Goal: Information Seeking & Learning: Learn about a topic

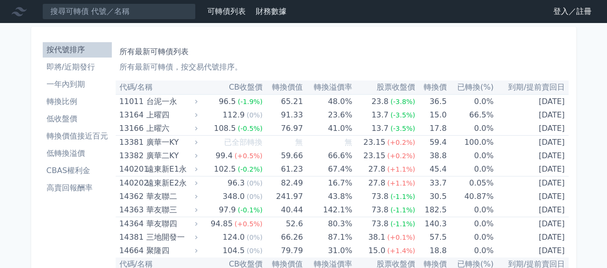
click at [81, 64] on li "即將/近期發行" at bounding box center [77, 67] width 69 height 12
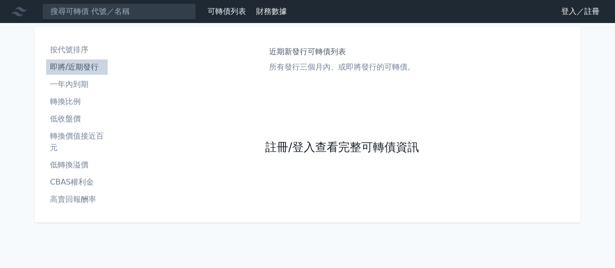
click at [280, 150] on link "註冊/登入查看完整可轉債資訊" at bounding box center [342, 147] width 154 height 15
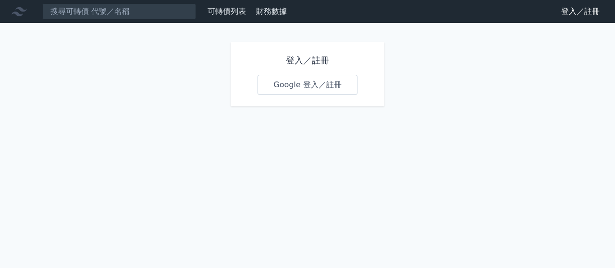
click at [290, 85] on link "Google 登入／註冊" at bounding box center [307, 85] width 100 height 20
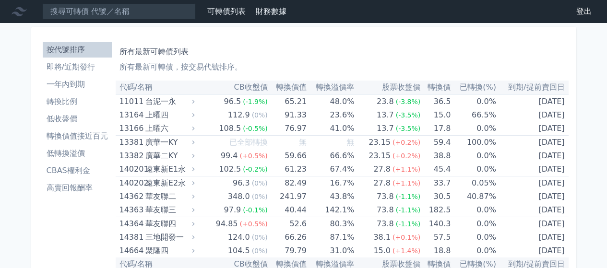
click at [90, 74] on link "即將/近期發行" at bounding box center [77, 67] width 69 height 15
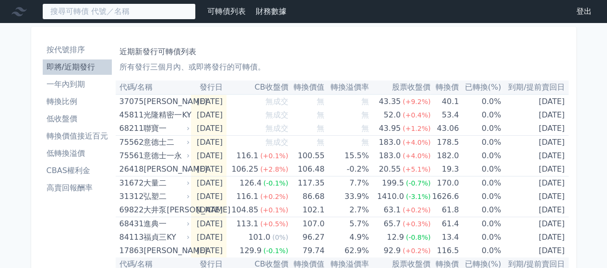
click at [87, 9] on input at bounding box center [119, 11] width 154 height 16
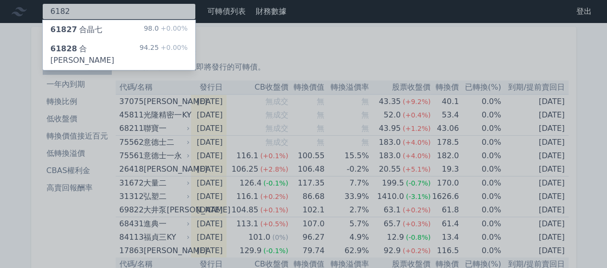
type input "6182"
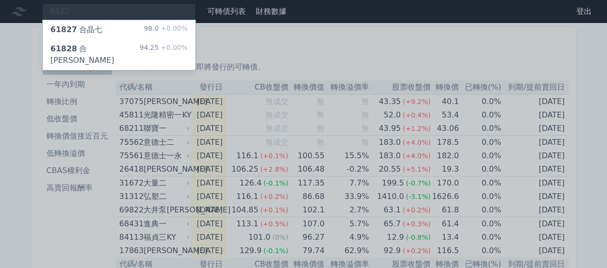
click at [92, 37] on div "61827 合晶七 98.0 +0.00%" at bounding box center [119, 29] width 153 height 19
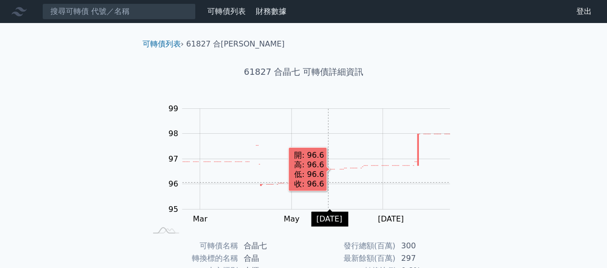
scroll to position [176, 0]
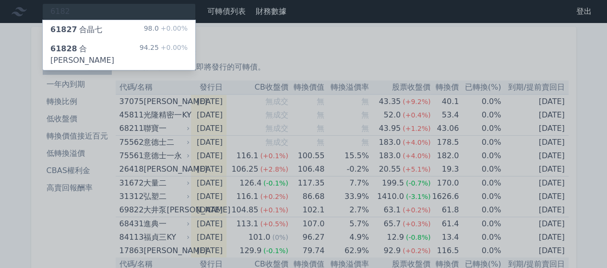
click at [75, 215] on div at bounding box center [303, 134] width 607 height 268
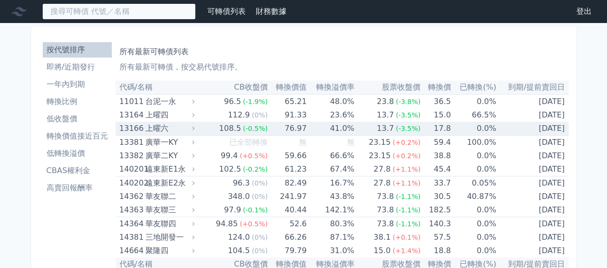
click at [128, 6] on input at bounding box center [119, 11] width 154 height 16
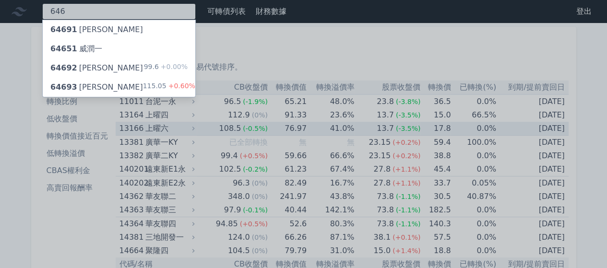
type input "646"
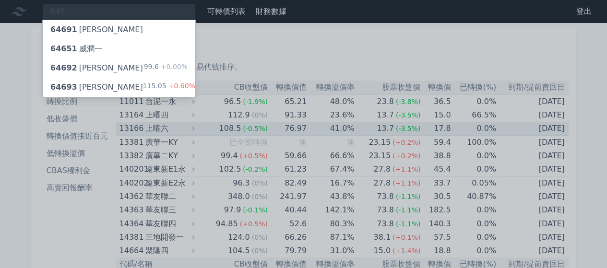
click at [109, 31] on div "64691 [PERSON_NAME]" at bounding box center [119, 29] width 153 height 19
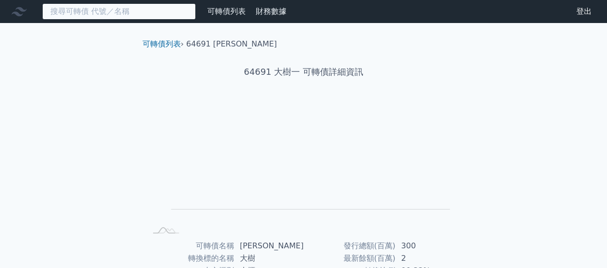
click at [117, 13] on input at bounding box center [119, 11] width 154 height 16
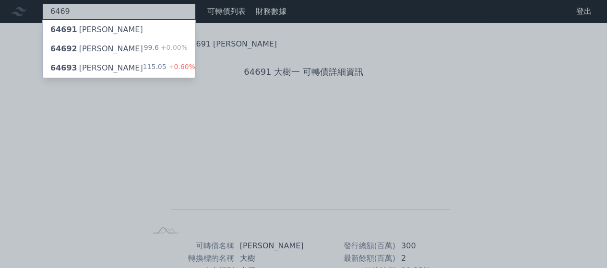
type input "6469"
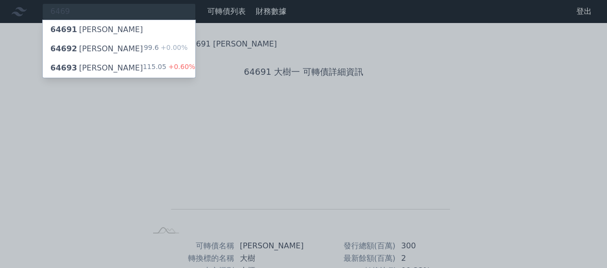
click at [101, 63] on div "64693 [PERSON_NAME] 115.05 +0.60%" at bounding box center [119, 68] width 153 height 19
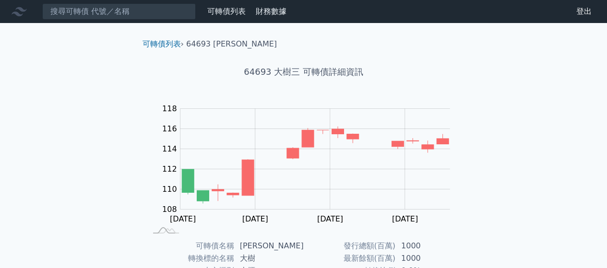
click at [127, 2] on nav "可轉債列表 財務數據 可轉債列表 財務數據 登出 登出" at bounding box center [303, 11] width 607 height 23
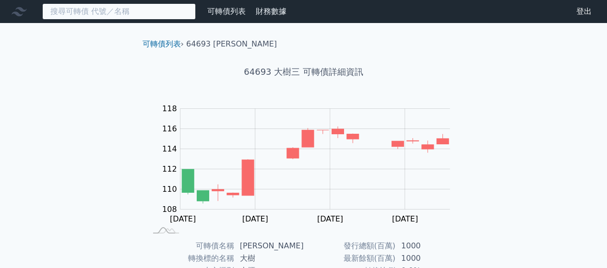
click at [129, 12] on input at bounding box center [119, 11] width 154 height 16
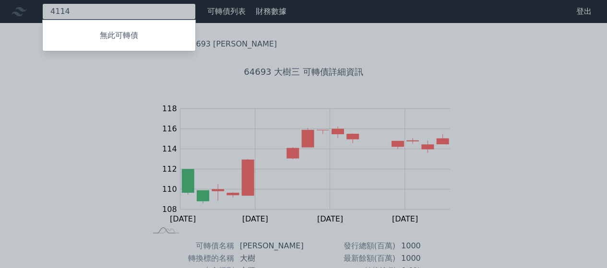
type input "4114"
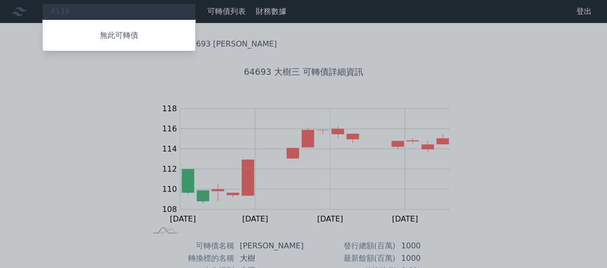
drag, startPoint x: 258, startPoint y: 22, endPoint x: 253, endPoint y: 22, distance: 5.8
click at [254, 22] on div at bounding box center [303, 134] width 607 height 268
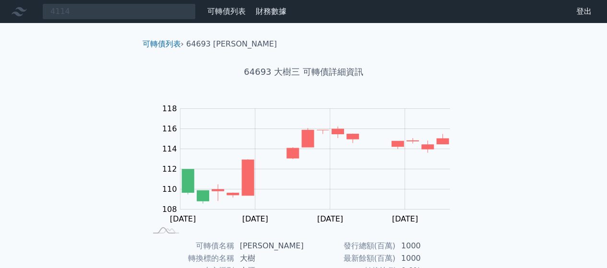
click at [228, 15] on link "可轉債列表" at bounding box center [226, 11] width 38 height 9
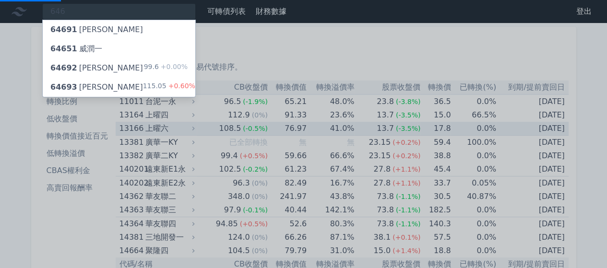
click at [263, 50] on div at bounding box center [303, 134] width 607 height 268
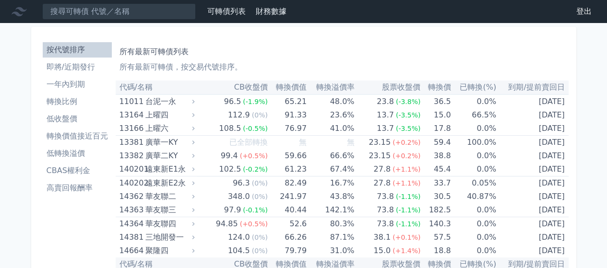
click at [73, 84] on li "一年內到期" at bounding box center [77, 85] width 69 height 12
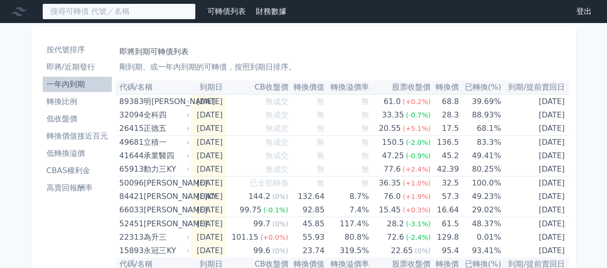
click at [101, 12] on input at bounding box center [119, 11] width 154 height 16
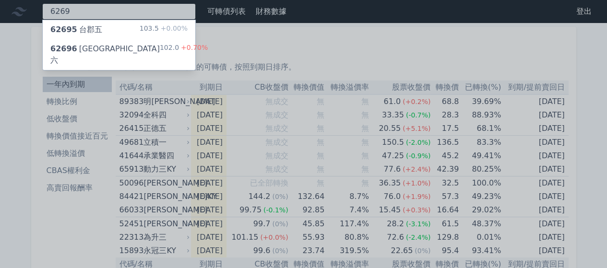
type input "6269"
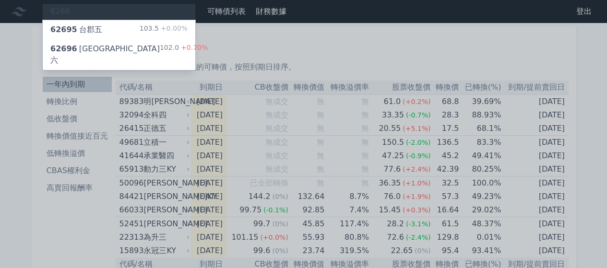
click at [83, 46] on div "62696 [GEOGRAPHIC_DATA]六" at bounding box center [104, 54] width 109 height 23
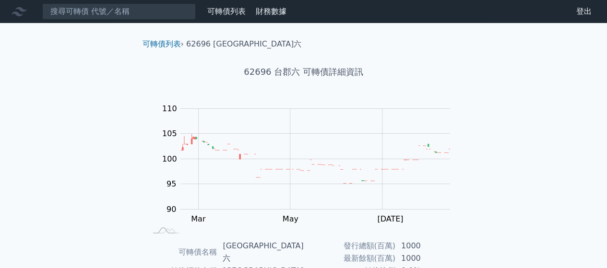
click at [105, 0] on nav "可轉債列表 財務數據 可轉債列表 財務數據 登出 登出" at bounding box center [303, 11] width 607 height 23
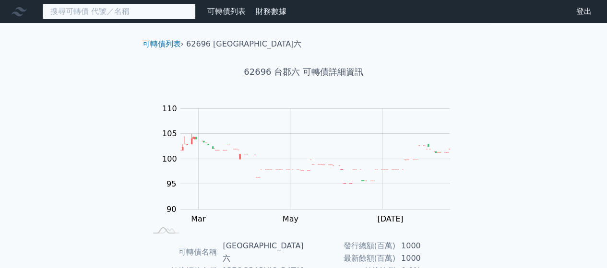
click at [108, 13] on input at bounding box center [119, 11] width 154 height 16
type input "6269"
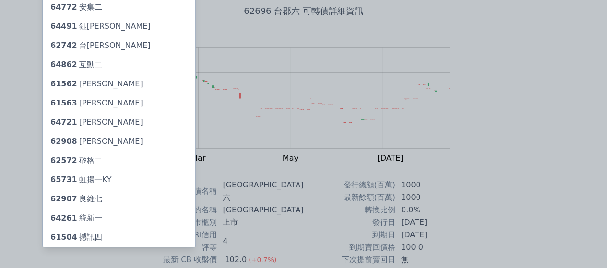
scroll to position [96, 0]
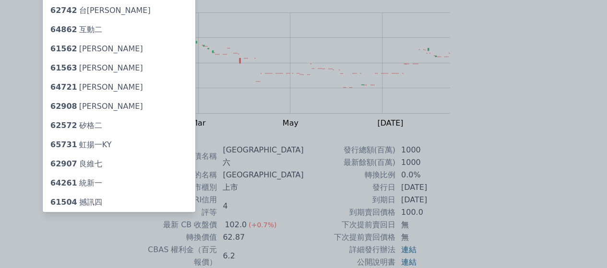
click at [84, 203] on div "61504 撼訊四" at bounding box center [76, 203] width 52 height 12
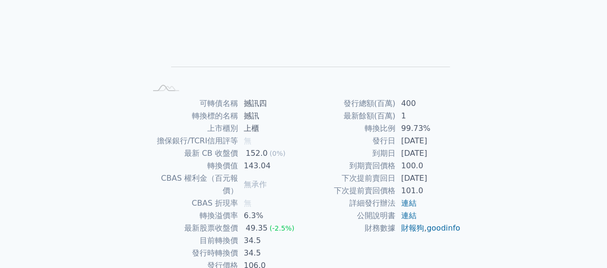
scroll to position [144, 0]
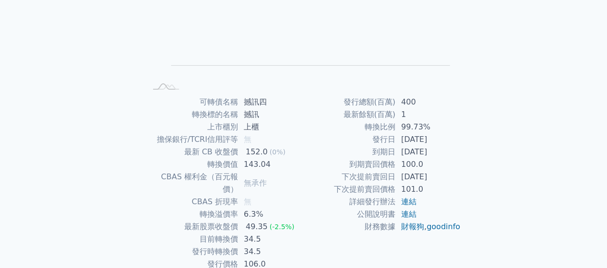
scroll to position [96, 0]
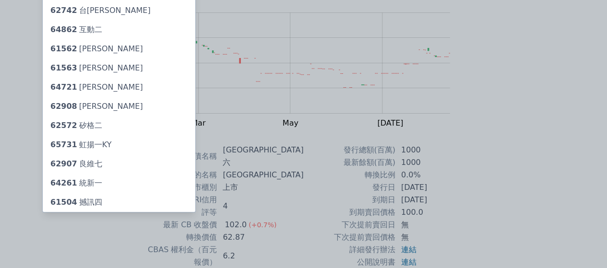
click at [100, 132] on div "62572 矽格二" at bounding box center [119, 125] width 153 height 19
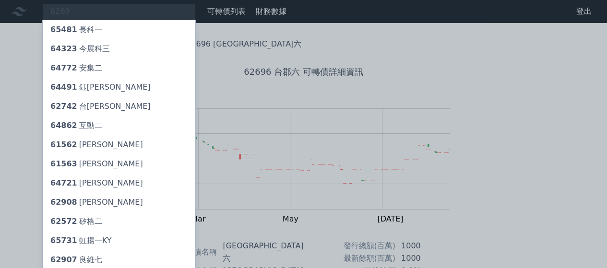
scroll to position [96, 0]
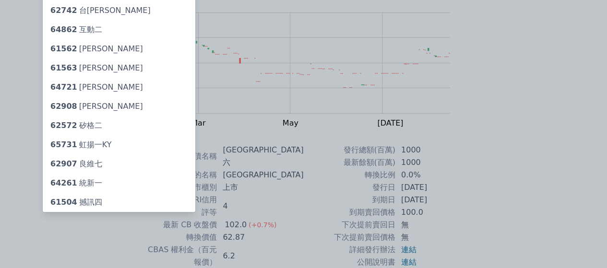
click at [107, 235] on div at bounding box center [303, 134] width 607 height 268
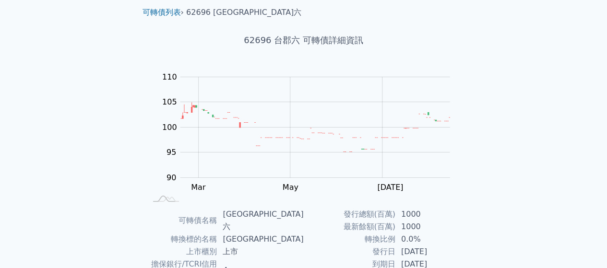
scroll to position [0, 0]
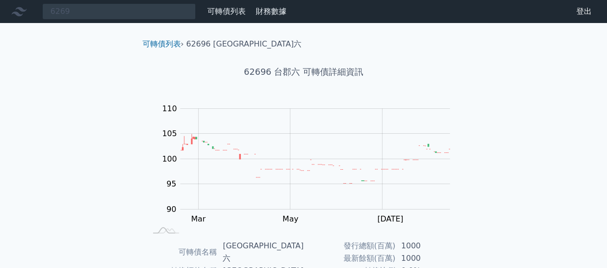
click at [227, 13] on link "可轉債列表" at bounding box center [226, 11] width 38 height 9
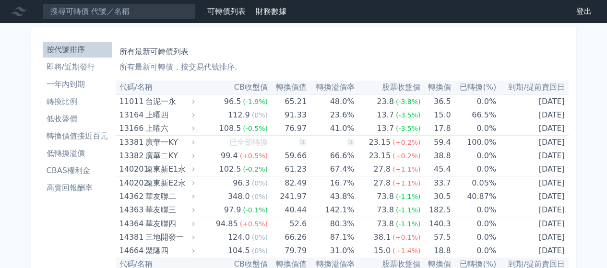
click at [83, 83] on li "一年內到期" at bounding box center [77, 85] width 69 height 12
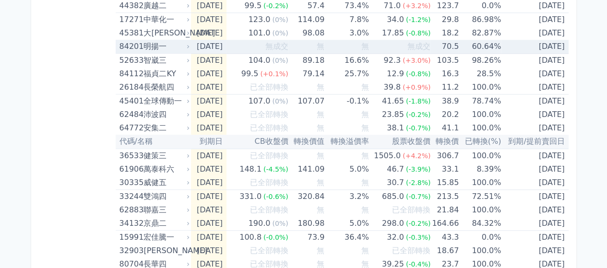
scroll to position [480, 0]
